Goal: Transaction & Acquisition: Purchase product/service

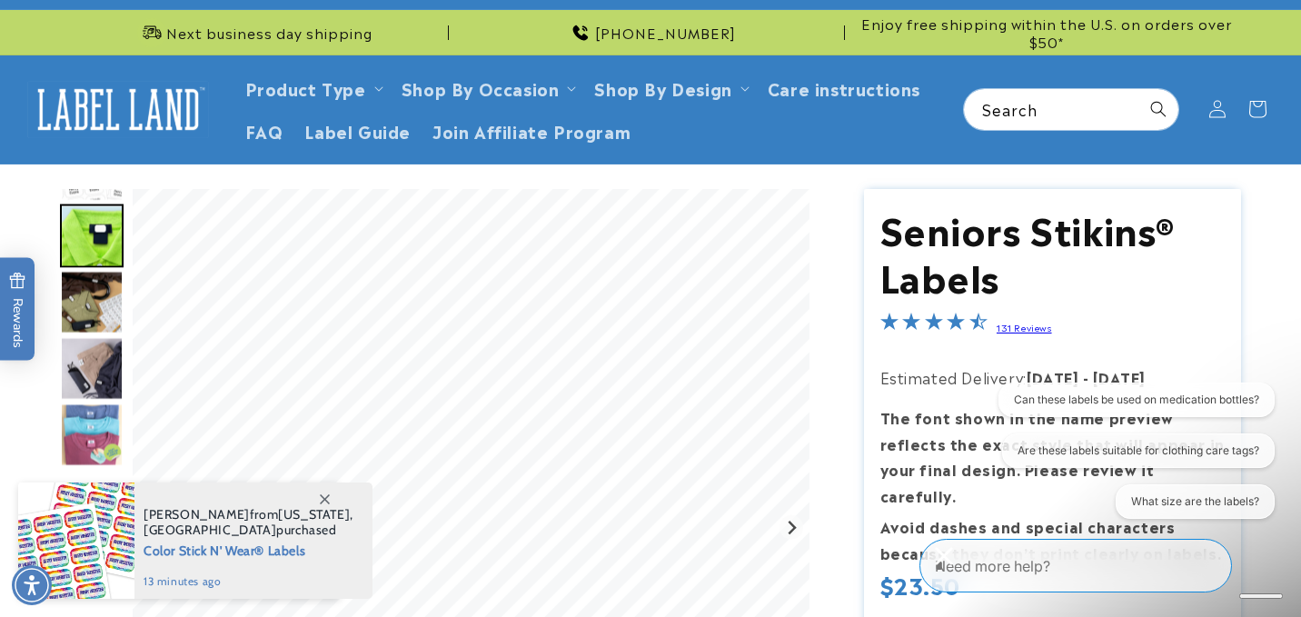
scroll to position [26, 0]
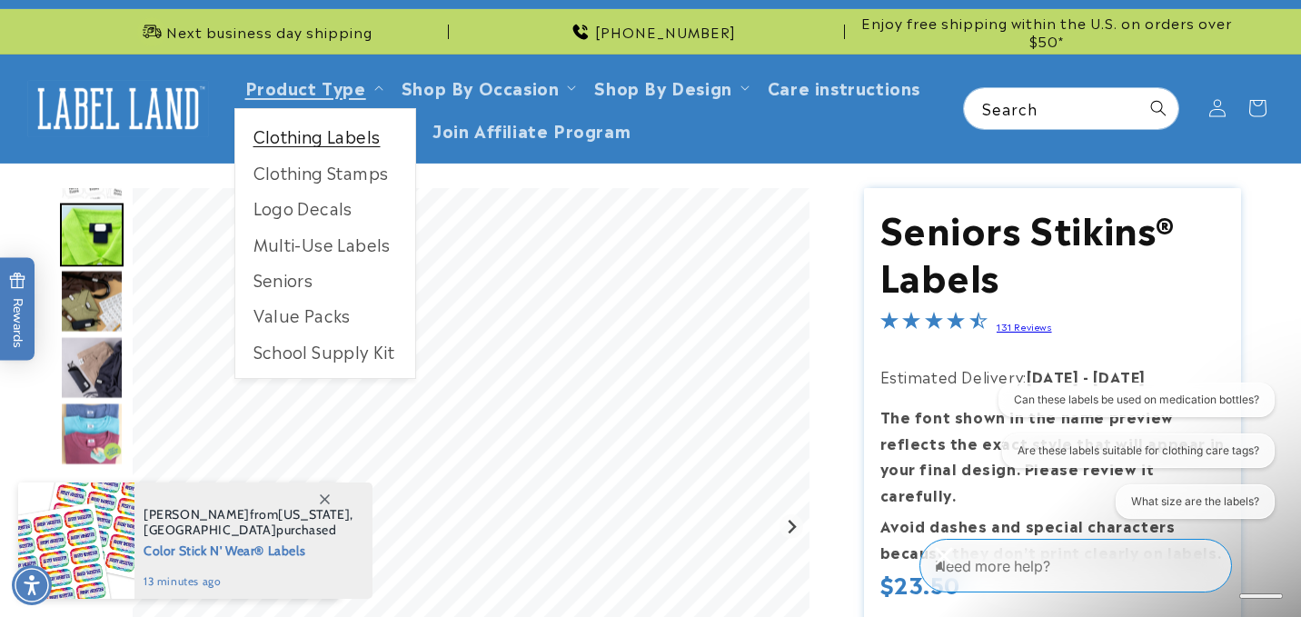
click at [354, 145] on link "Clothing Labels" at bounding box center [325, 135] width 180 height 35
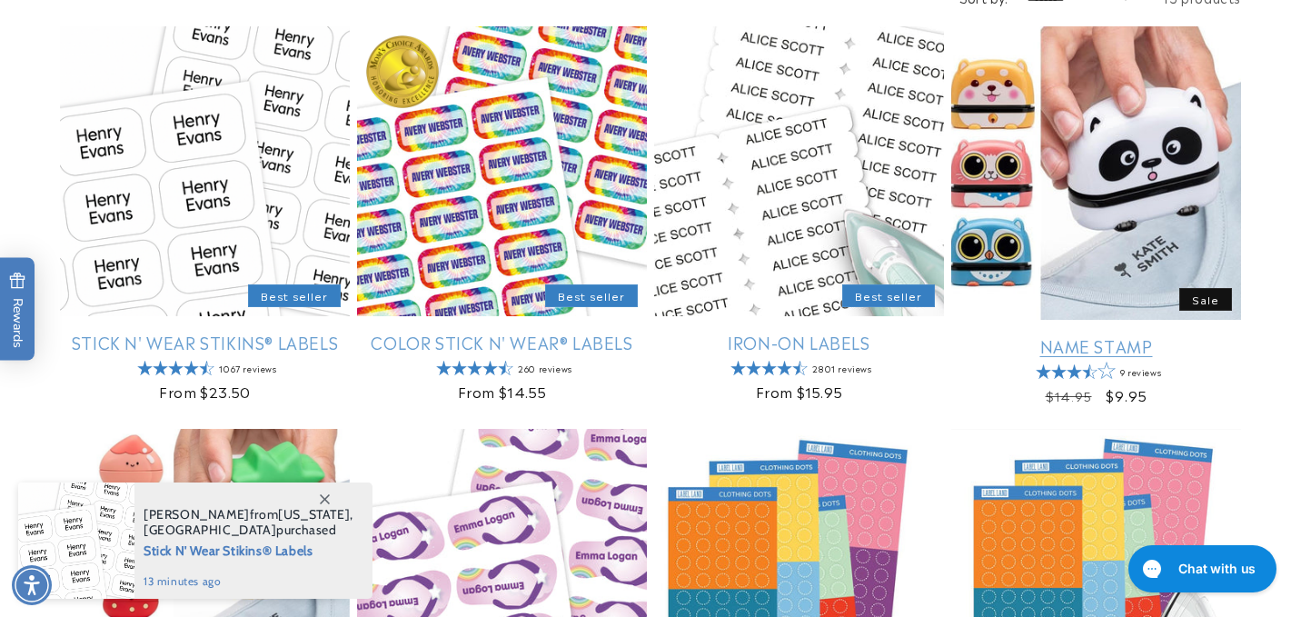
scroll to position [337, 0]
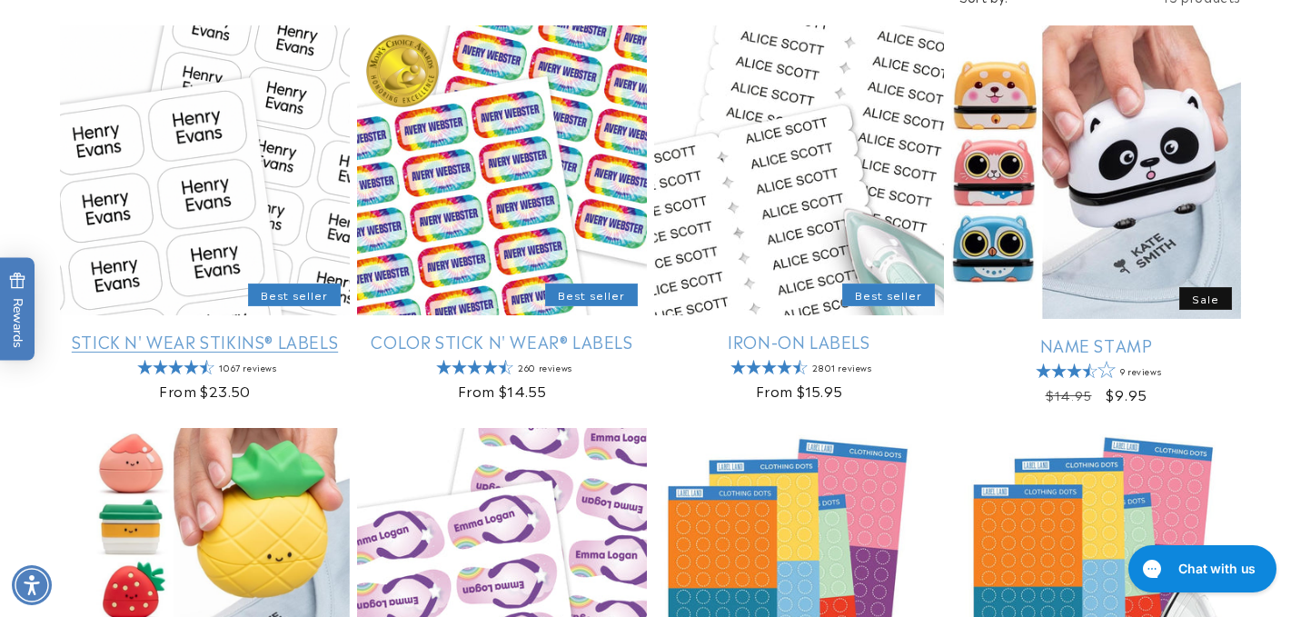
click at [273, 331] on link "Stick N' Wear Stikins® Labels" at bounding box center [205, 341] width 290 height 21
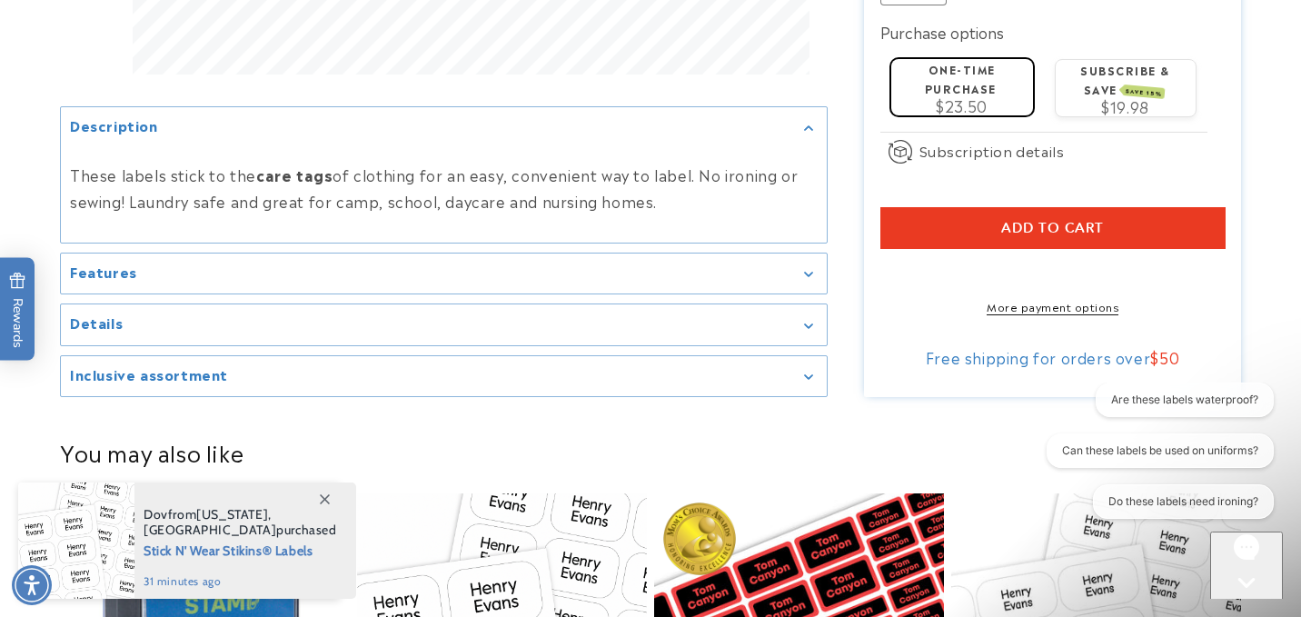
scroll to position [1351, 0]
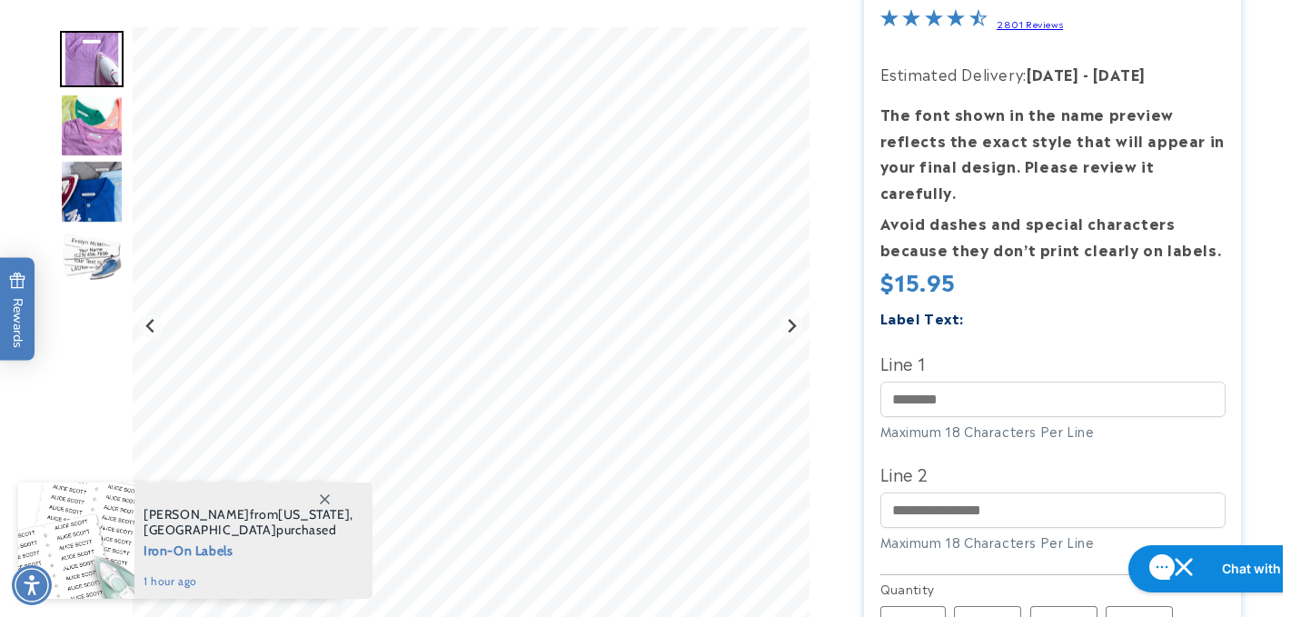
scroll to position [311, 0]
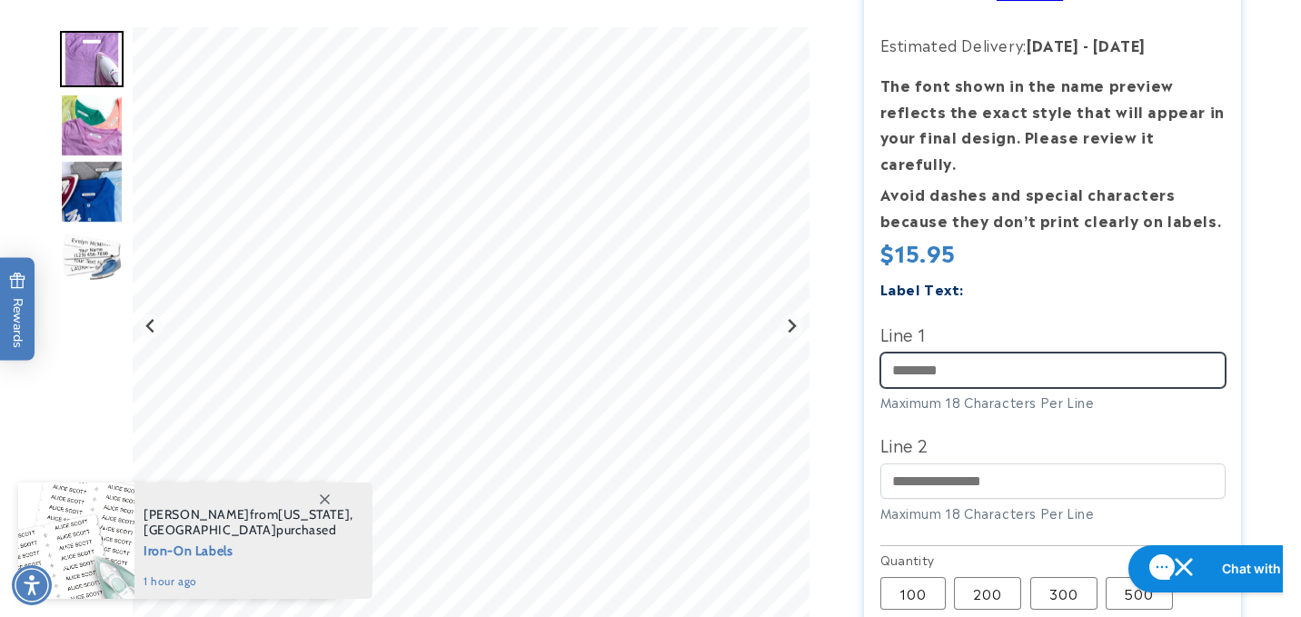
click at [1017, 353] on input "Line 1" at bounding box center [1053, 370] width 345 height 35
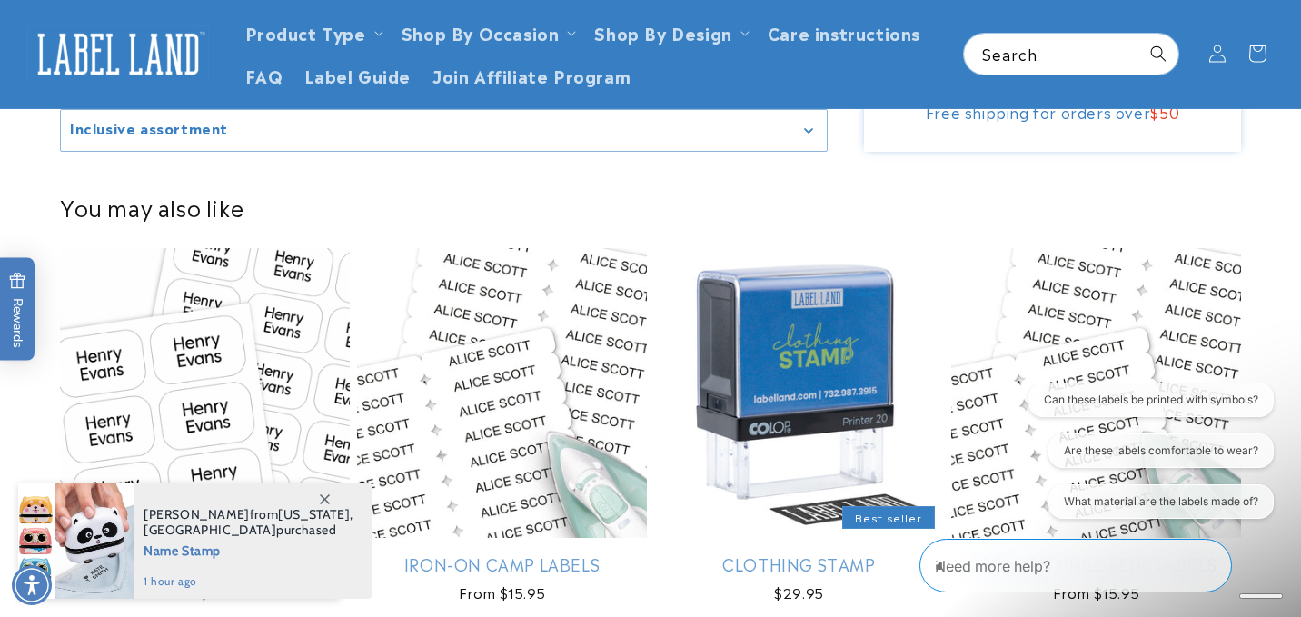
scroll to position [0, 0]
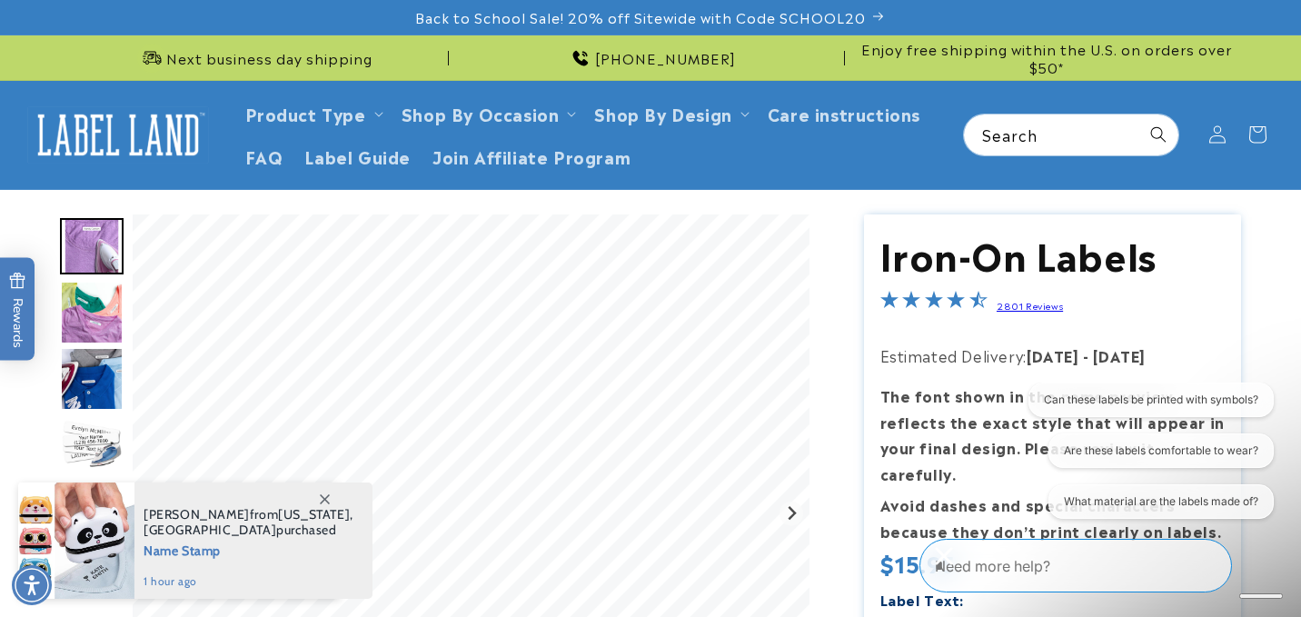
type input "**********"
click at [78, 324] on img "Go to slide 2" at bounding box center [92, 313] width 64 height 64
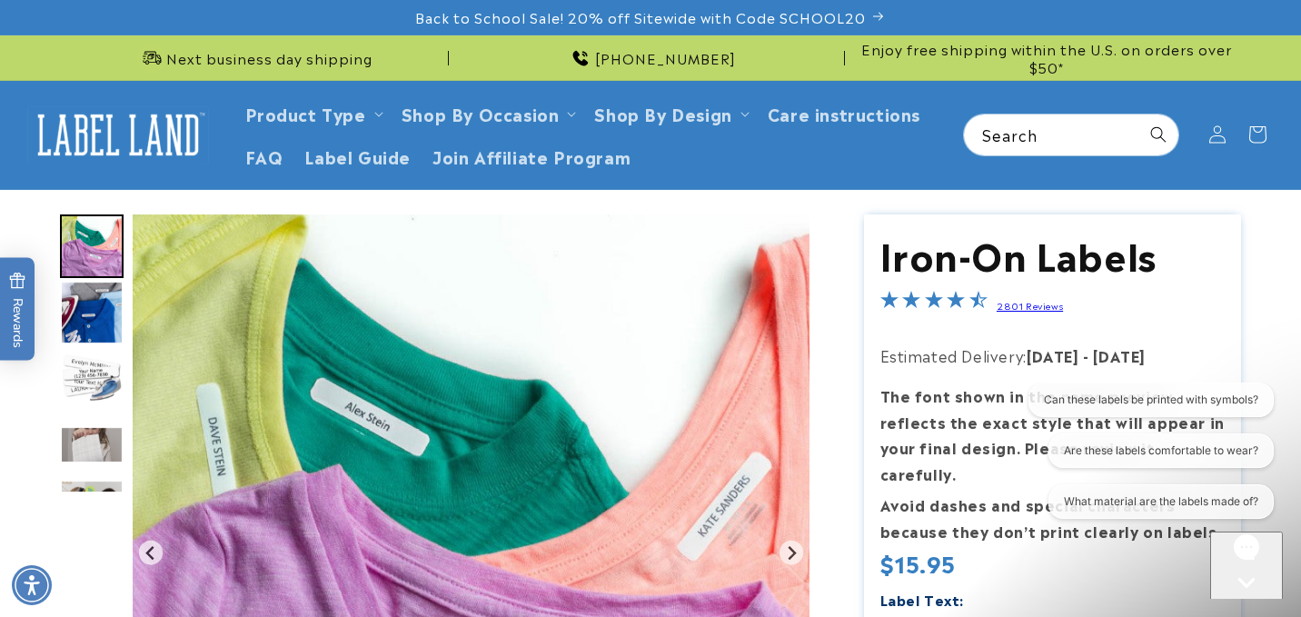
click at [95, 373] on img "Go to slide 4" at bounding box center [92, 379] width 64 height 64
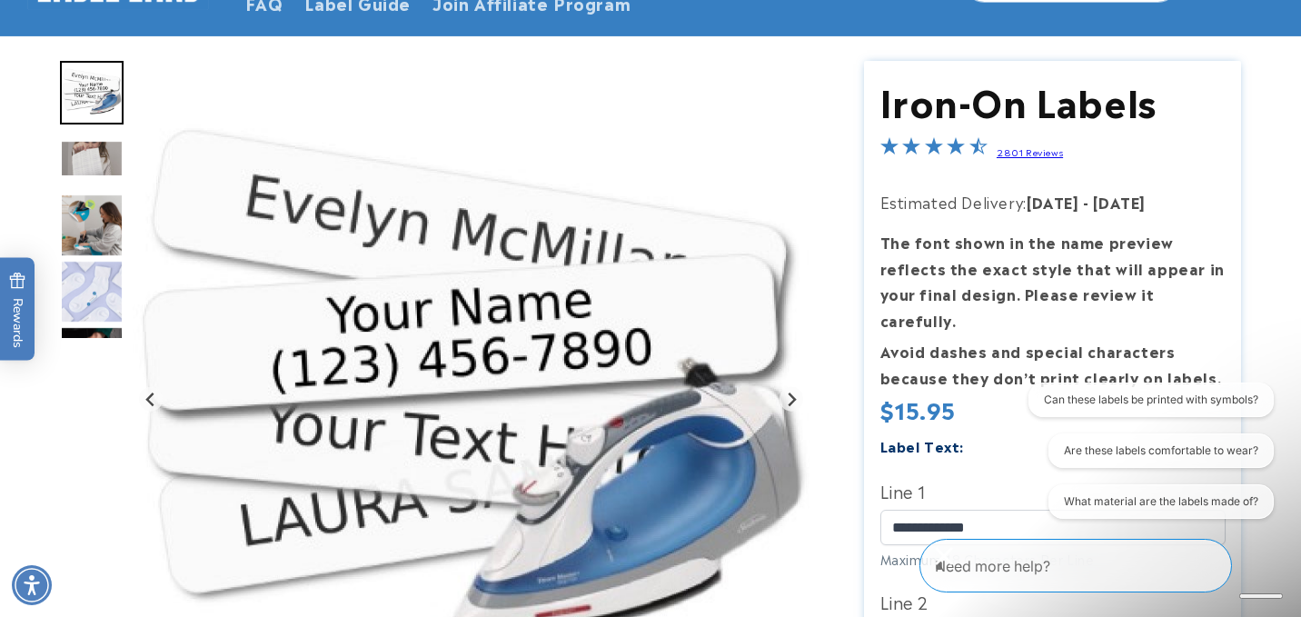
scroll to position [171, 0]
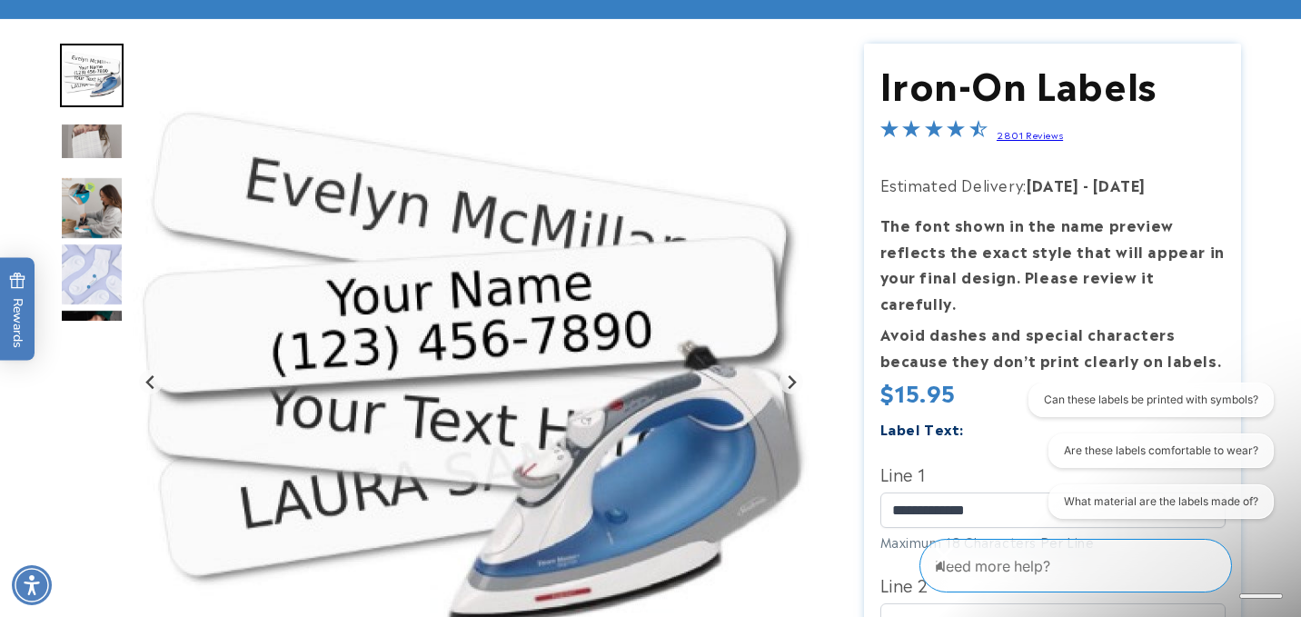
click at [111, 272] on img "Go to slide 7" at bounding box center [92, 275] width 64 height 64
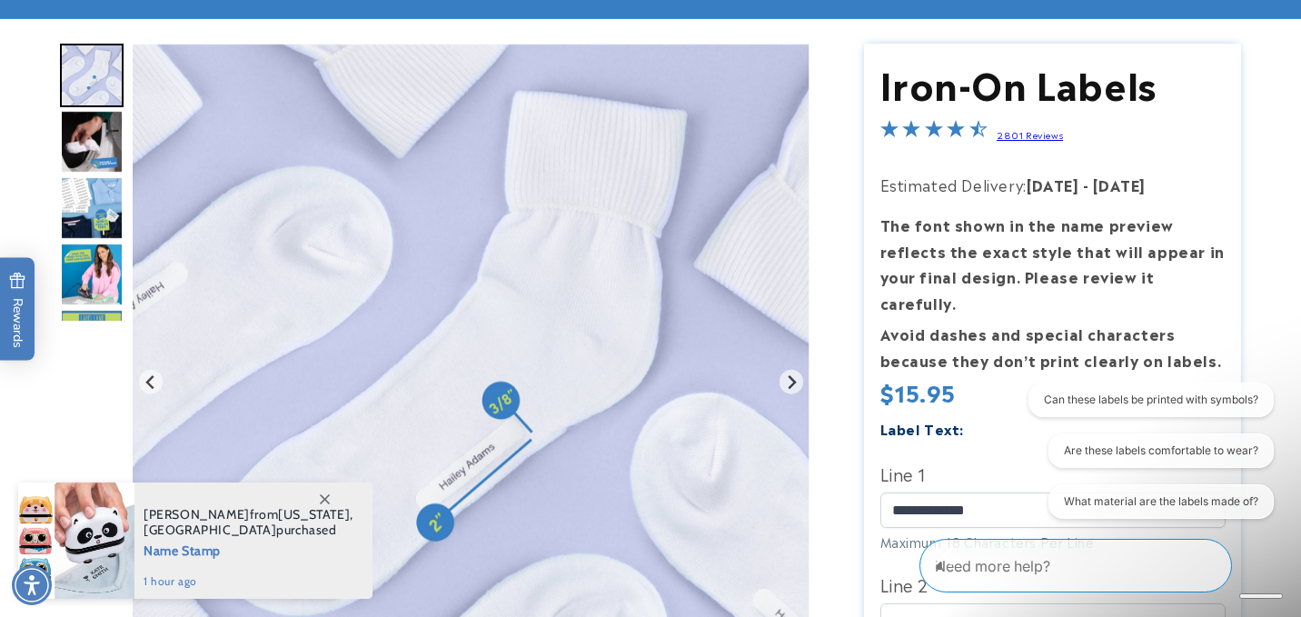
click at [95, 268] on img "Go to slide 10" at bounding box center [92, 275] width 64 height 64
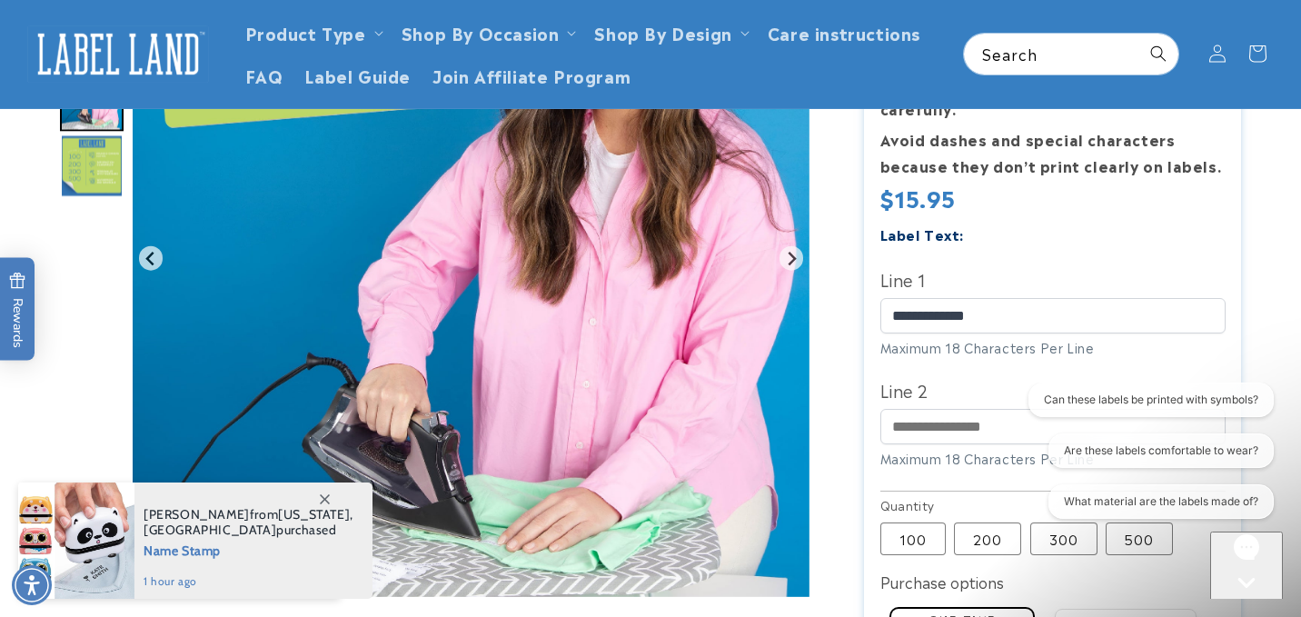
scroll to position [338, 0]
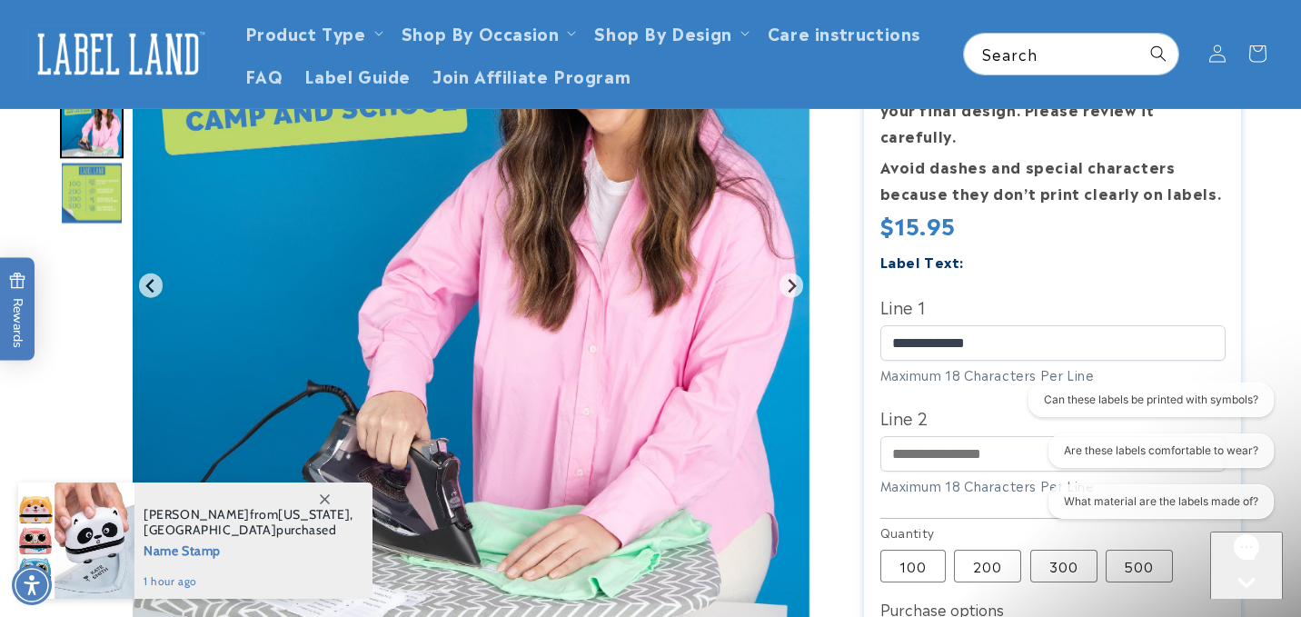
click at [101, 190] on img "Go to slide 11" at bounding box center [92, 194] width 64 height 64
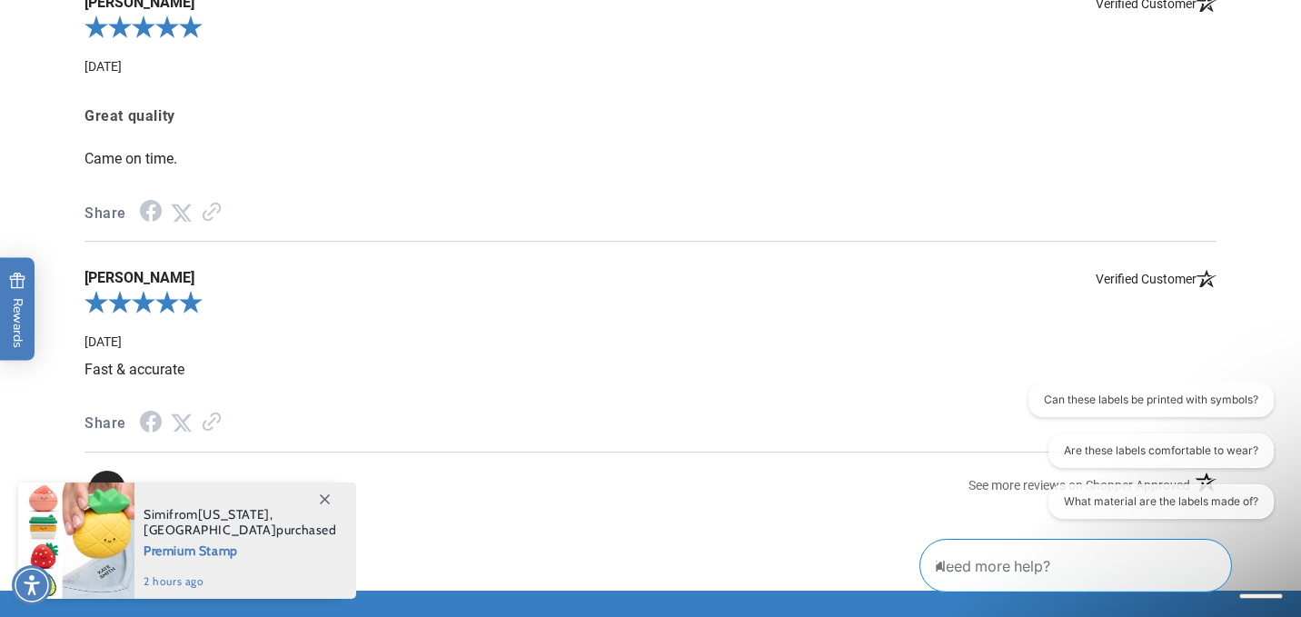
scroll to position [2415, 0]
